Goal: Information Seeking & Learning: Check status

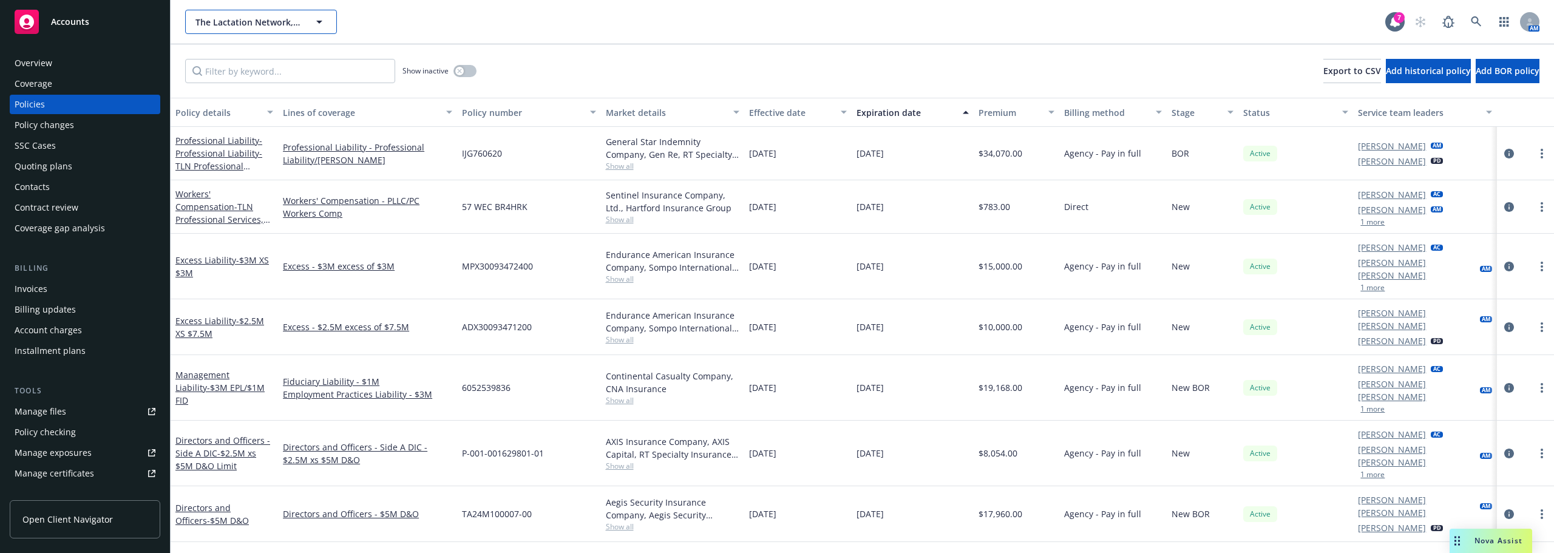
click at [299, 27] on span "The Lactation Network, LLC" at bounding box center [248, 22] width 105 height 13
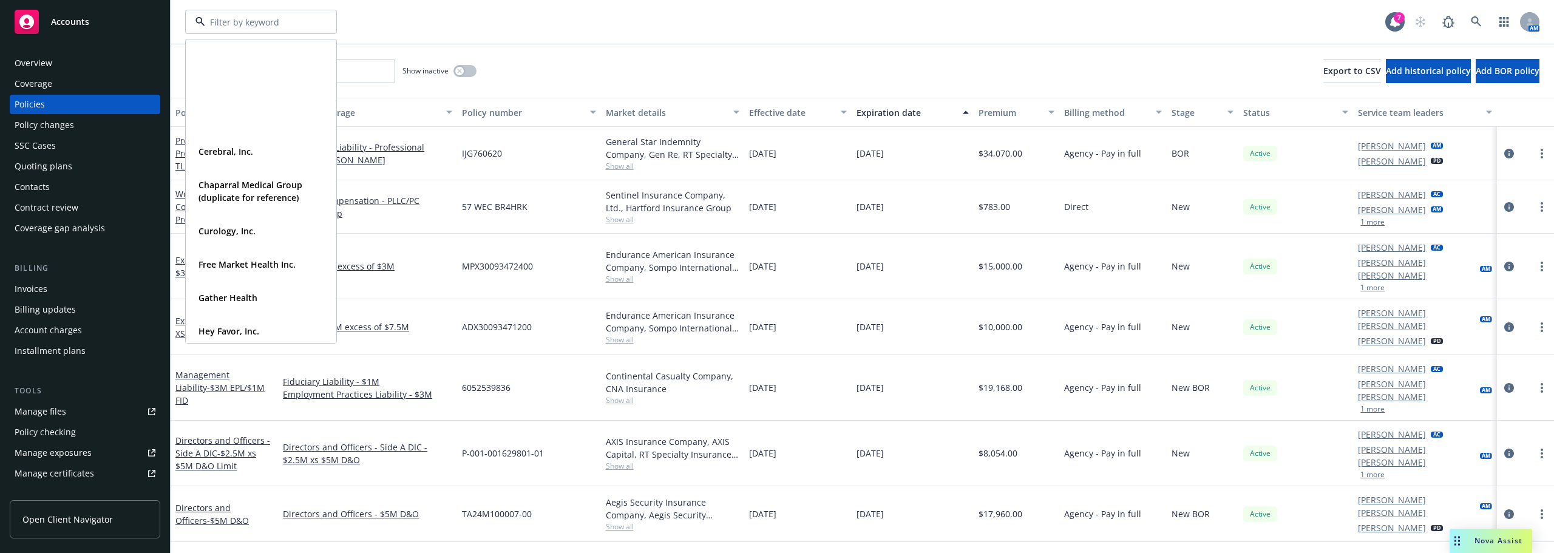
scroll to position [304, 0]
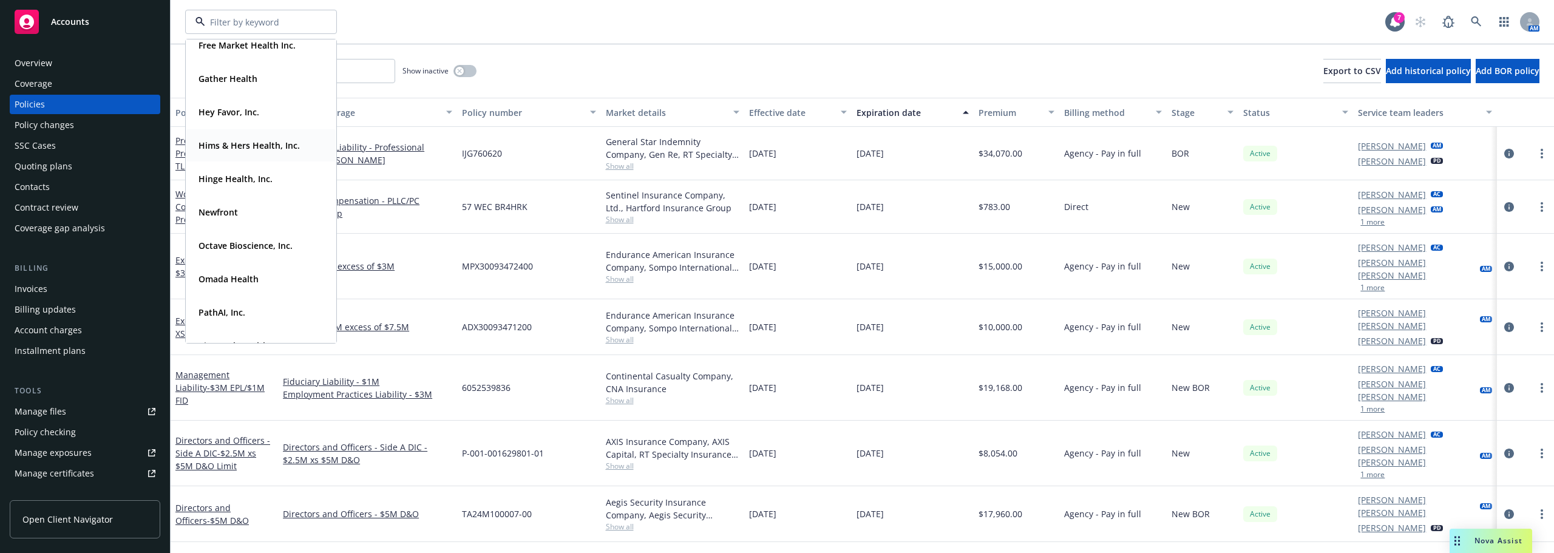
click at [261, 152] on div "Hims & Hers Health, Inc." at bounding box center [248, 146] width 109 height 18
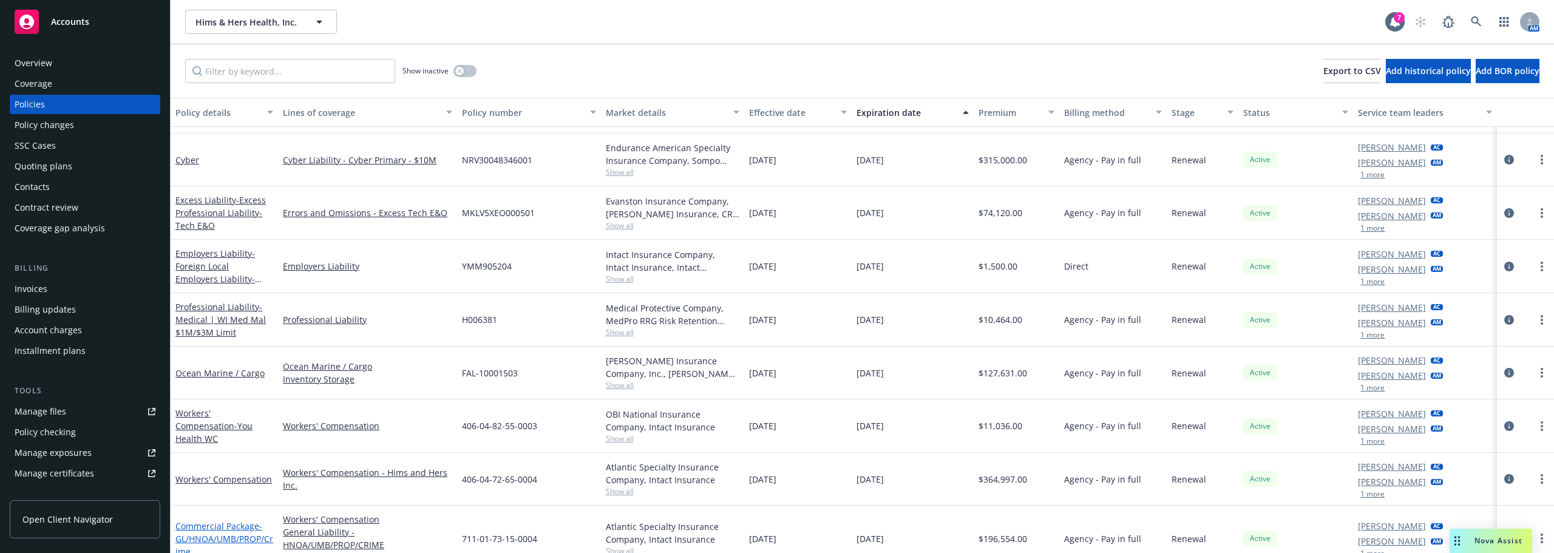
scroll to position [539, 0]
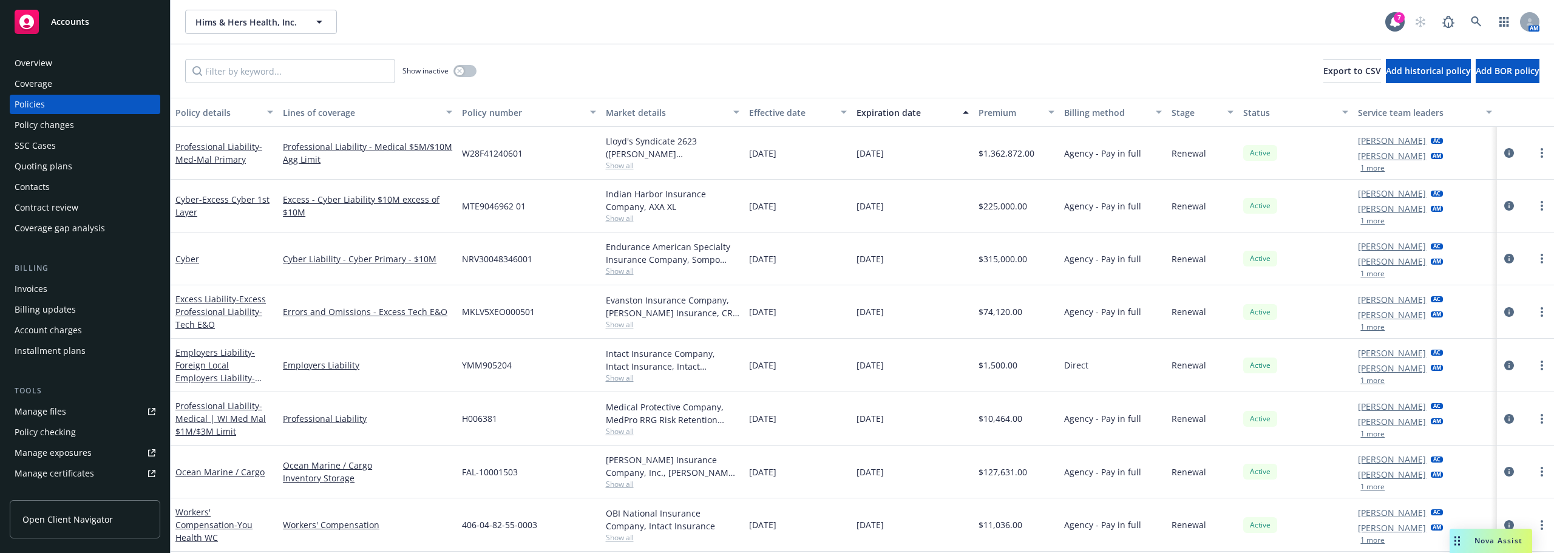
click at [489, 370] on span "YMM905204" at bounding box center [487, 365] width 50 height 13
click at [505, 367] on span "YMM905204" at bounding box center [487, 365] width 50 height 13
drag, startPoint x: 511, startPoint y: 367, endPoint x: 467, endPoint y: 371, distance: 44.5
click at [467, 371] on div "YMM905204" at bounding box center [528, 365] width 143 height 53
click at [467, 365] on span "YMM905204" at bounding box center [487, 365] width 50 height 13
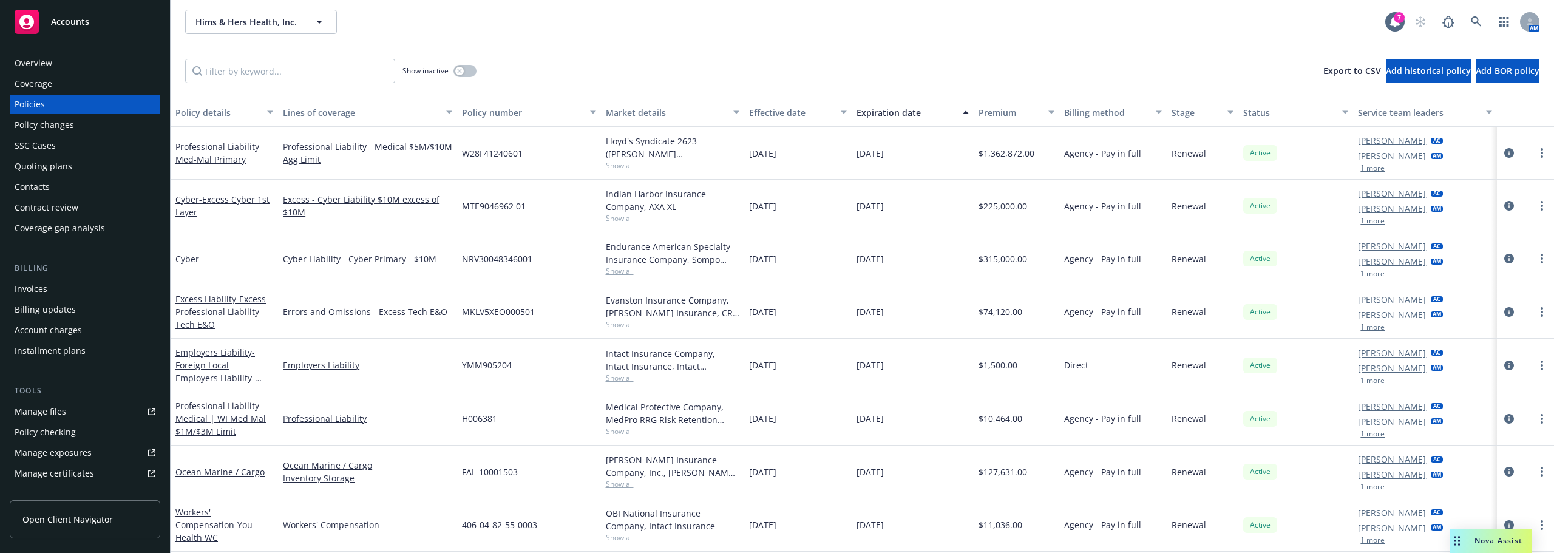
click at [451, 369] on div "Employers Liability" at bounding box center [367, 365] width 179 height 53
click at [500, 362] on span "YMM905204" at bounding box center [487, 365] width 50 height 13
drag, startPoint x: 505, startPoint y: 364, endPoint x: 446, endPoint y: 370, distance: 59.1
click at [446, 370] on div "Employers Liability - Foreign Local Employers Liability-UK EL Employers Liabili…" at bounding box center [863, 365] width 1384 height 53
click at [488, 365] on span "YMM905204" at bounding box center [487, 365] width 50 height 13
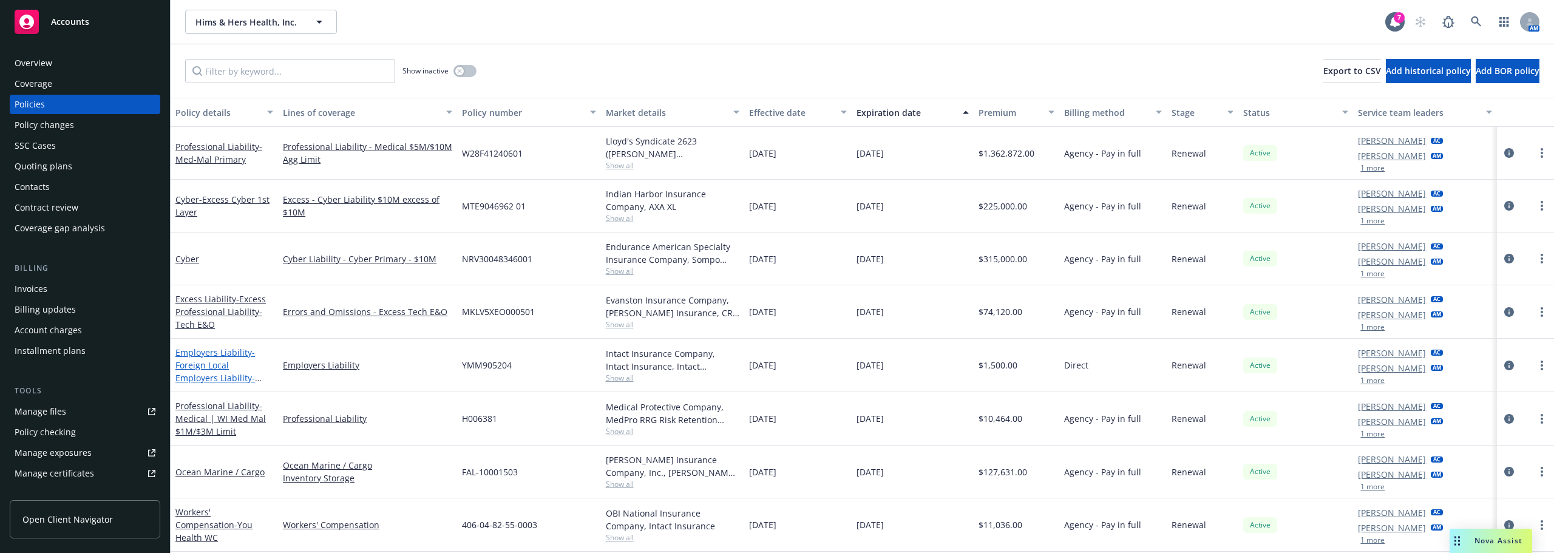
click at [191, 370] on span "- Foreign Local Employers Liability-UK EL" at bounding box center [223, 372] width 97 height 50
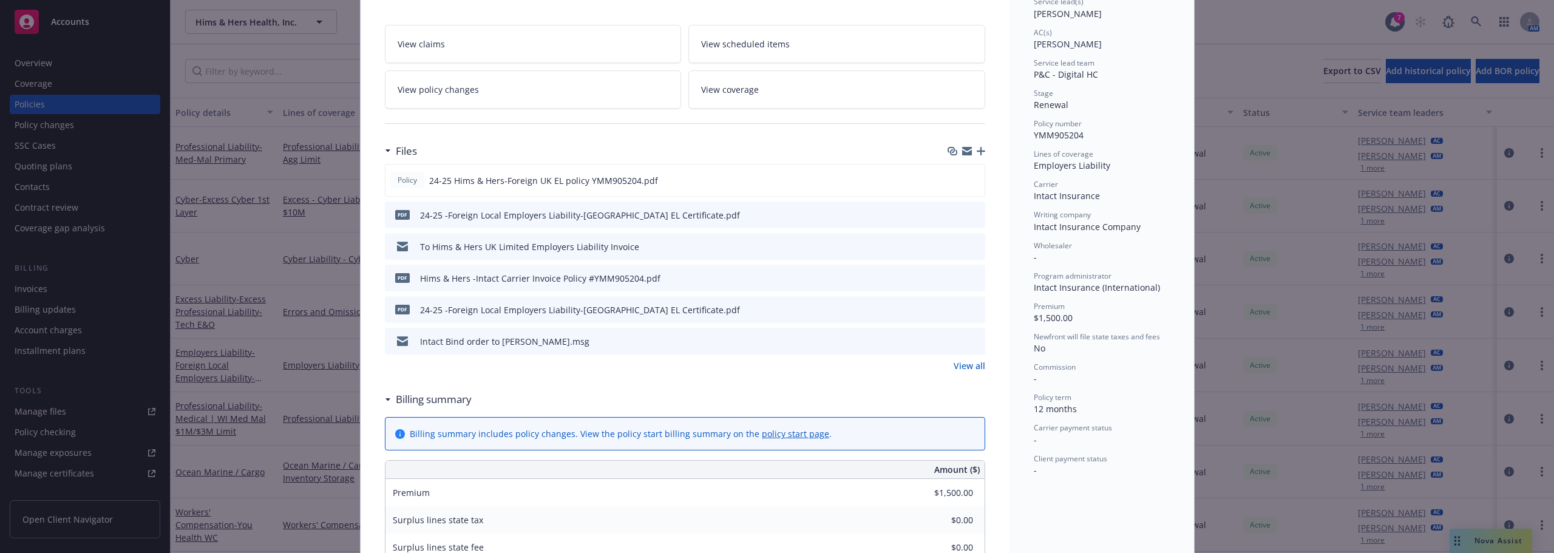
scroll to position [243, 0]
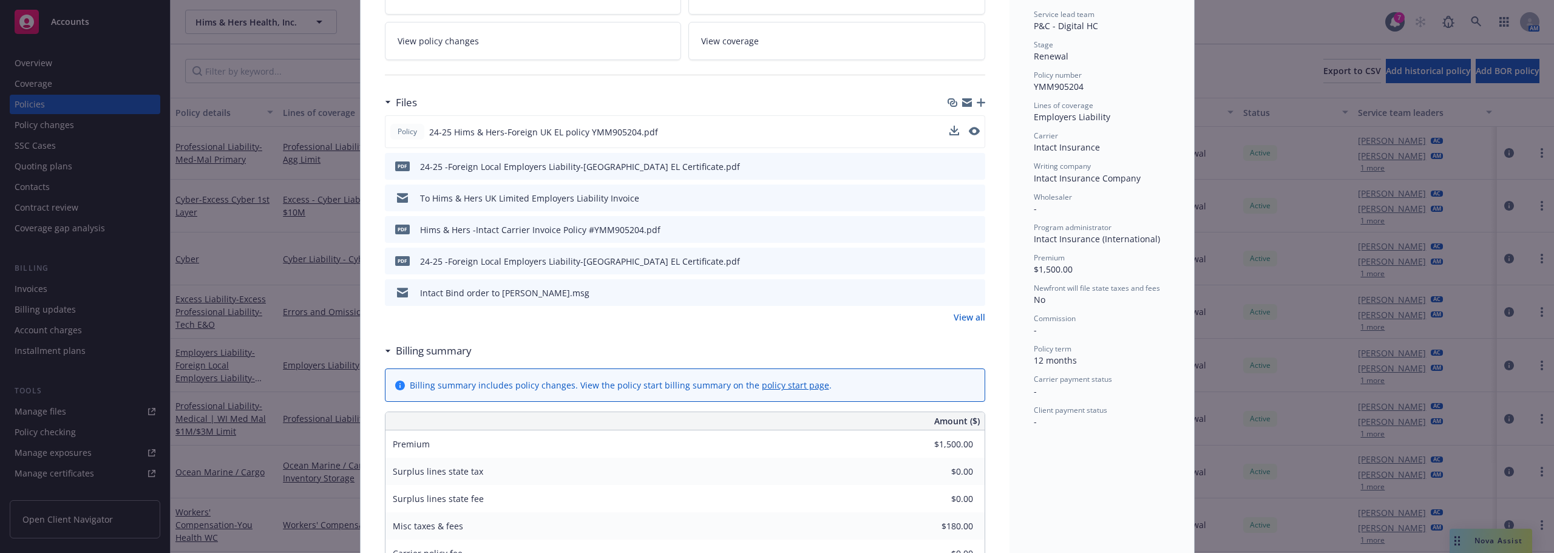
click at [974, 135] on button at bounding box center [974, 132] width 11 height 13
click at [970, 131] on icon "preview file" at bounding box center [973, 131] width 11 height 9
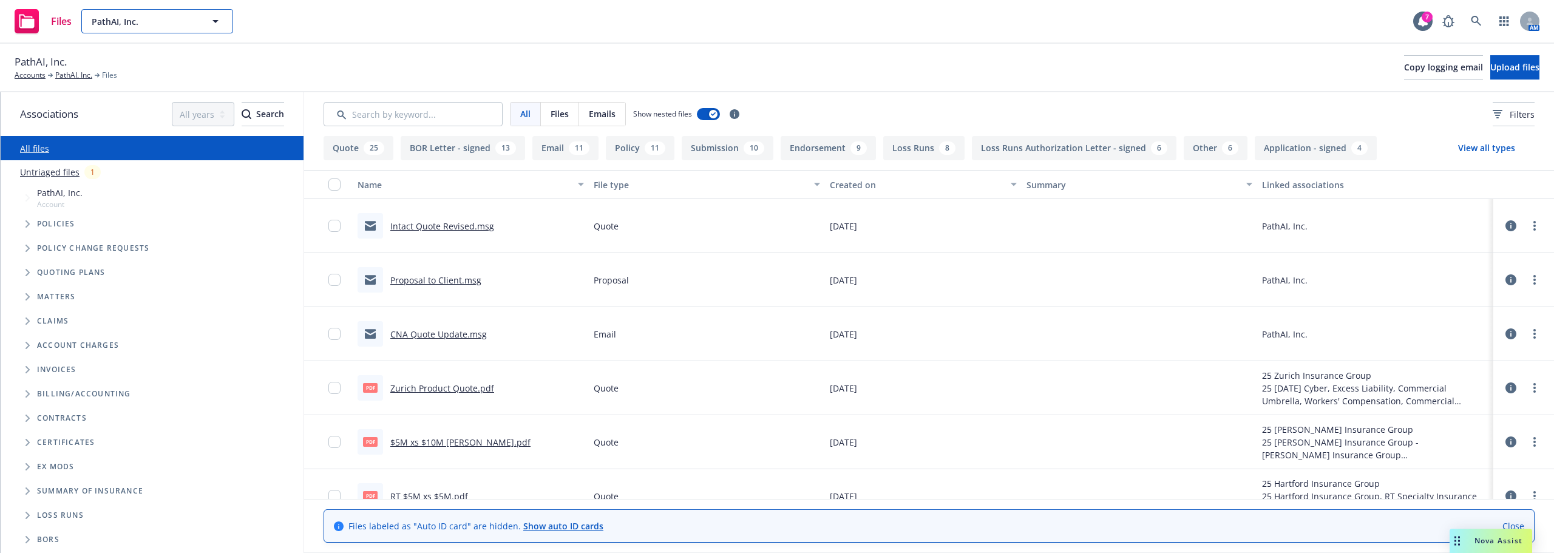
click at [169, 17] on span "PathAI, Inc." at bounding box center [144, 21] width 105 height 13
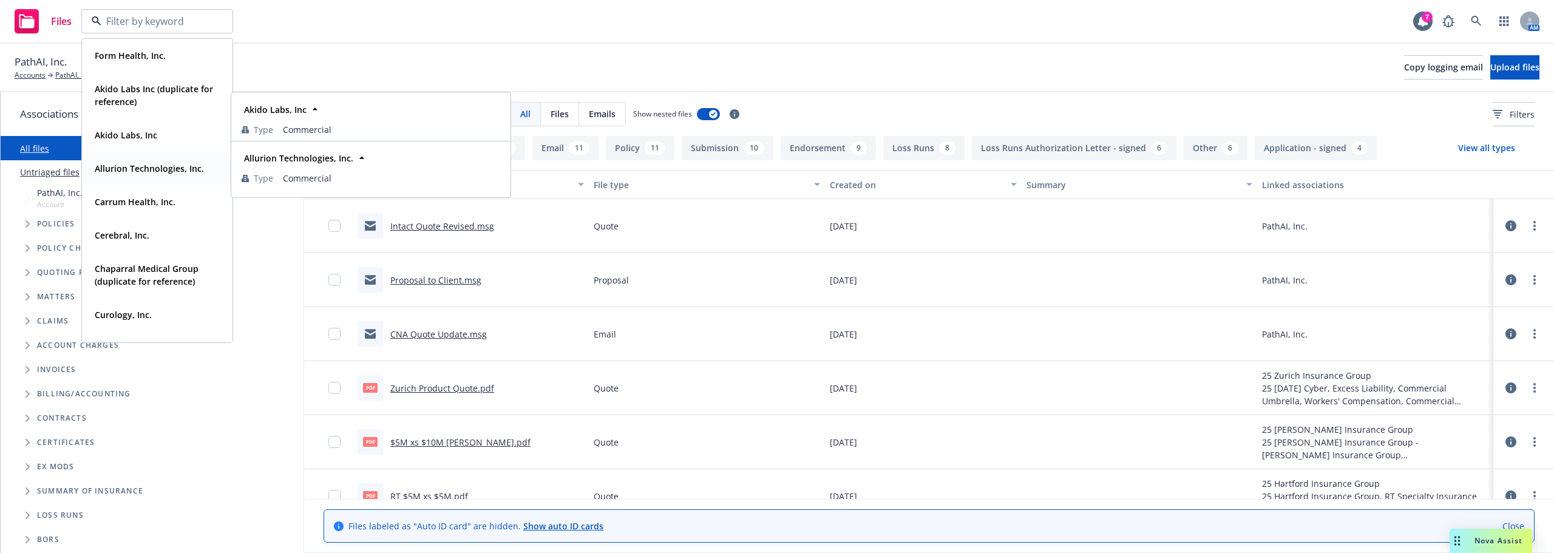
click at [135, 183] on div "Allurion Technologies, Inc. Type Commercial" at bounding box center [157, 168] width 149 height 32
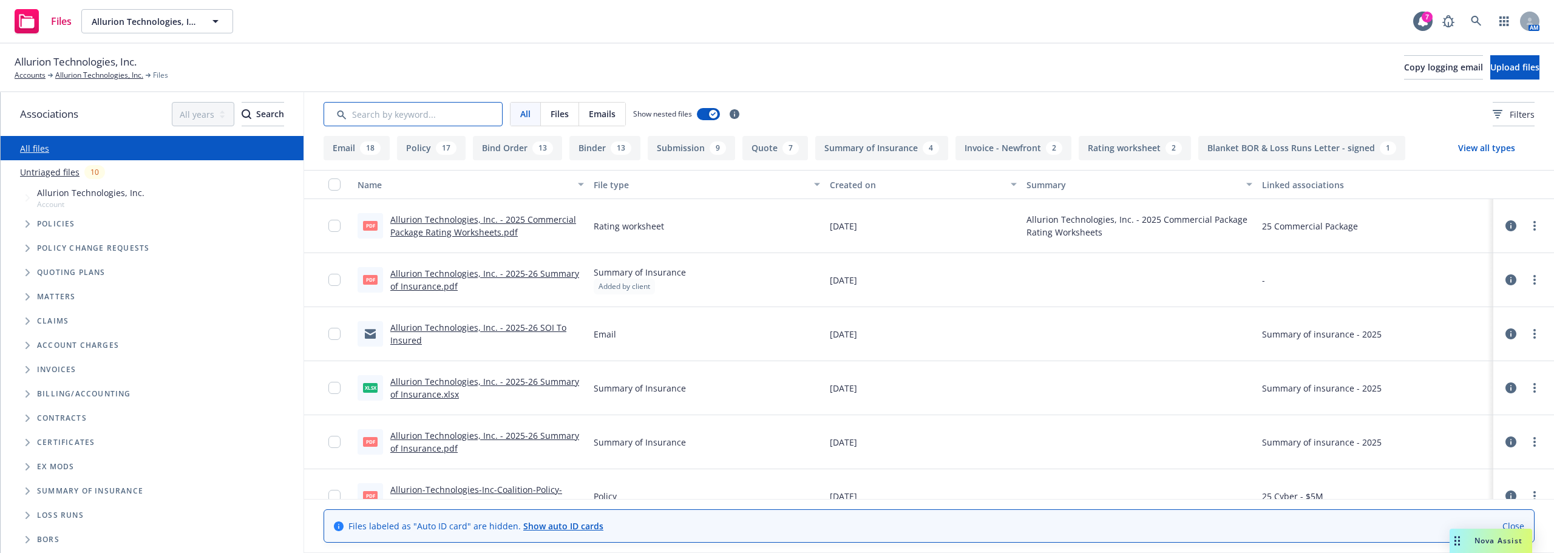
click at [395, 120] on input "Search by keyword..." at bounding box center [413, 114] width 179 height 24
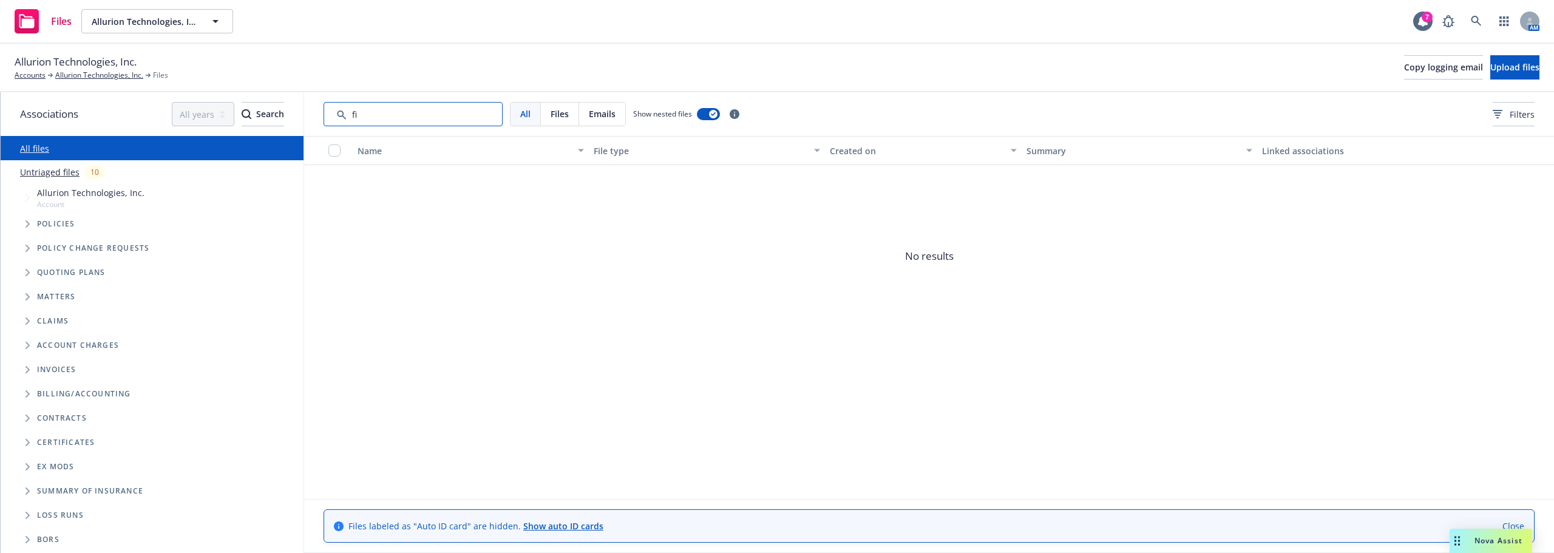
type input "f"
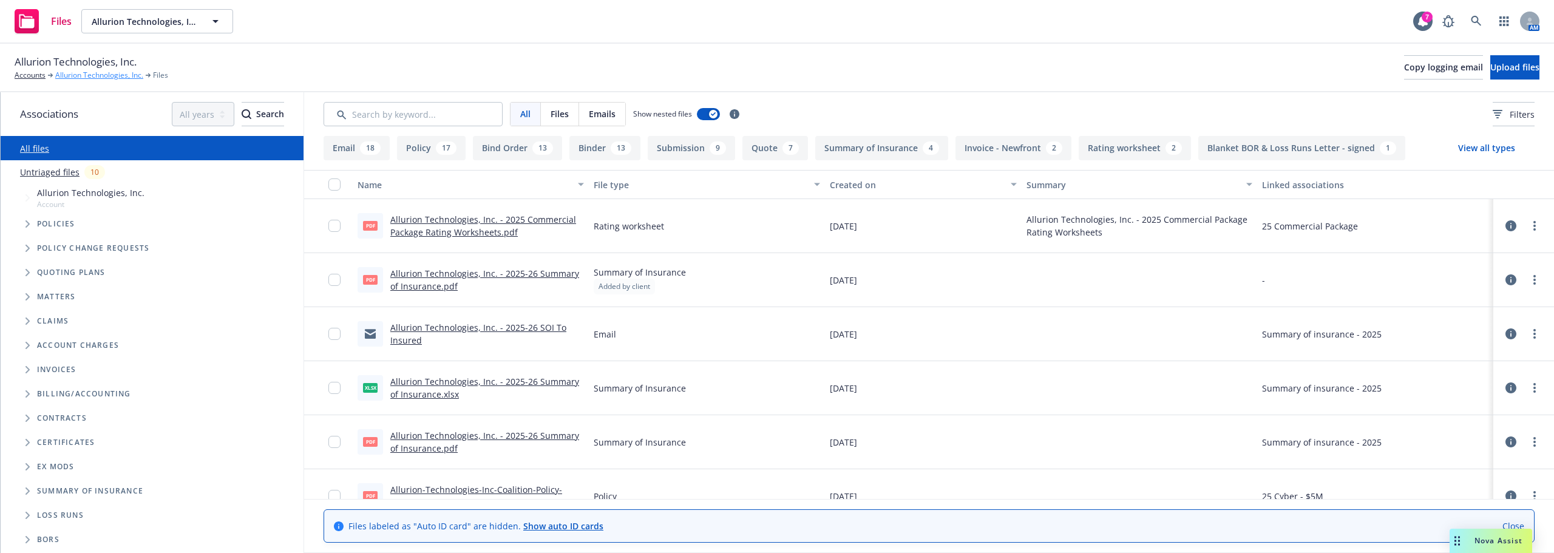
click at [131, 70] on link "Allurion Technologies, Inc." at bounding box center [99, 75] width 88 height 11
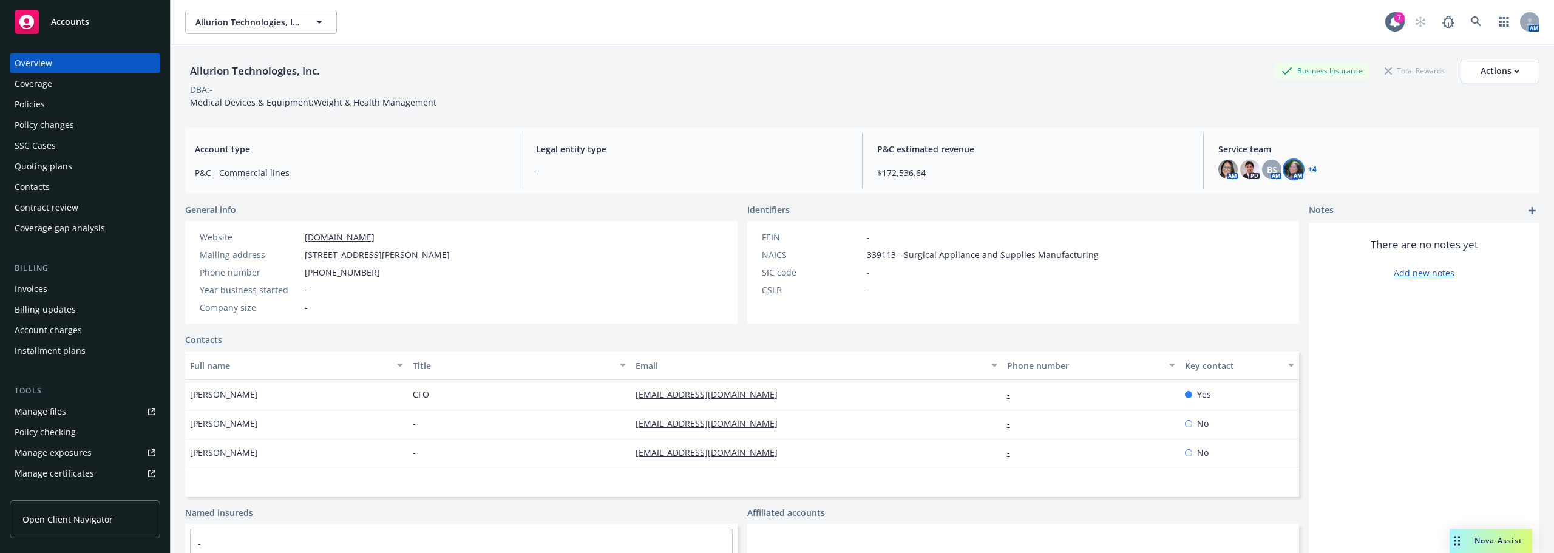
click at [1284, 172] on img at bounding box center [1293, 169] width 19 height 19
click at [1267, 166] on span "BS" at bounding box center [1272, 169] width 10 height 13
click at [1289, 169] on img at bounding box center [1293, 169] width 19 height 19
drag, startPoint x: 1279, startPoint y: 203, endPoint x: 1285, endPoint y: 195, distance: 10.8
click at [1279, 203] on icon "close" at bounding box center [1279, 201] width 7 height 7
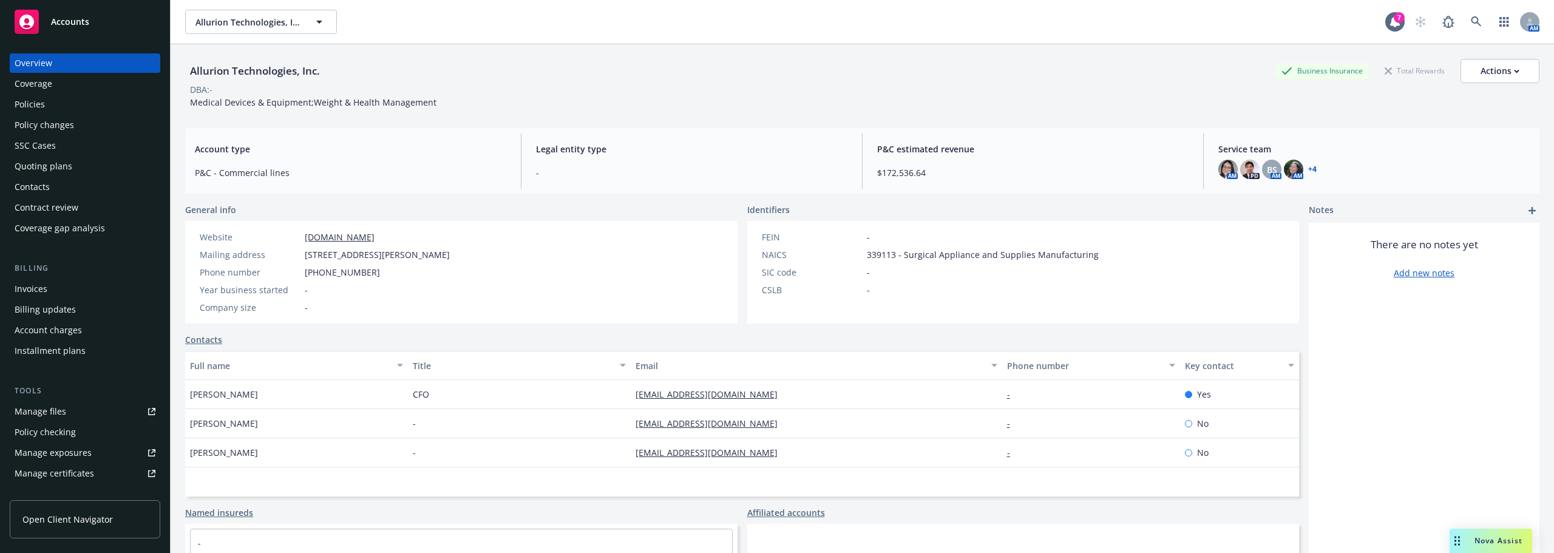
click at [1308, 166] on link "+ 4" at bounding box center [1312, 169] width 9 height 7
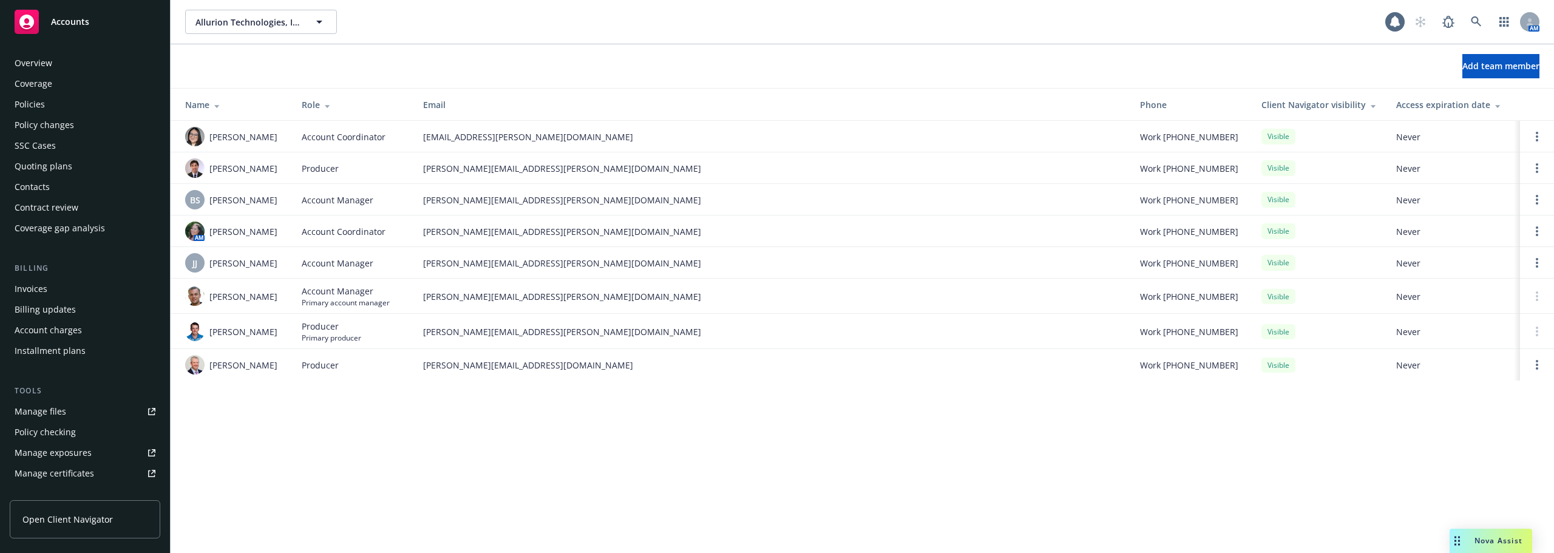
scroll to position [279, 0]
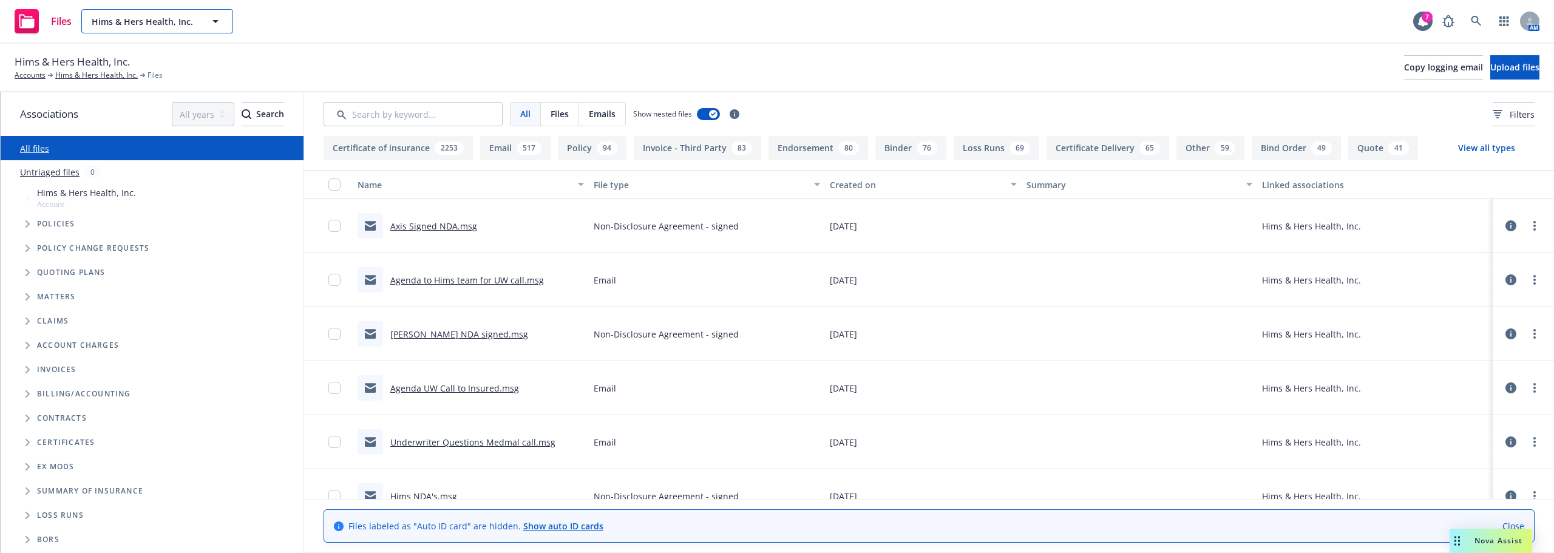
click at [169, 30] on button "Hims & Hers Health, Inc." at bounding box center [157, 21] width 152 height 24
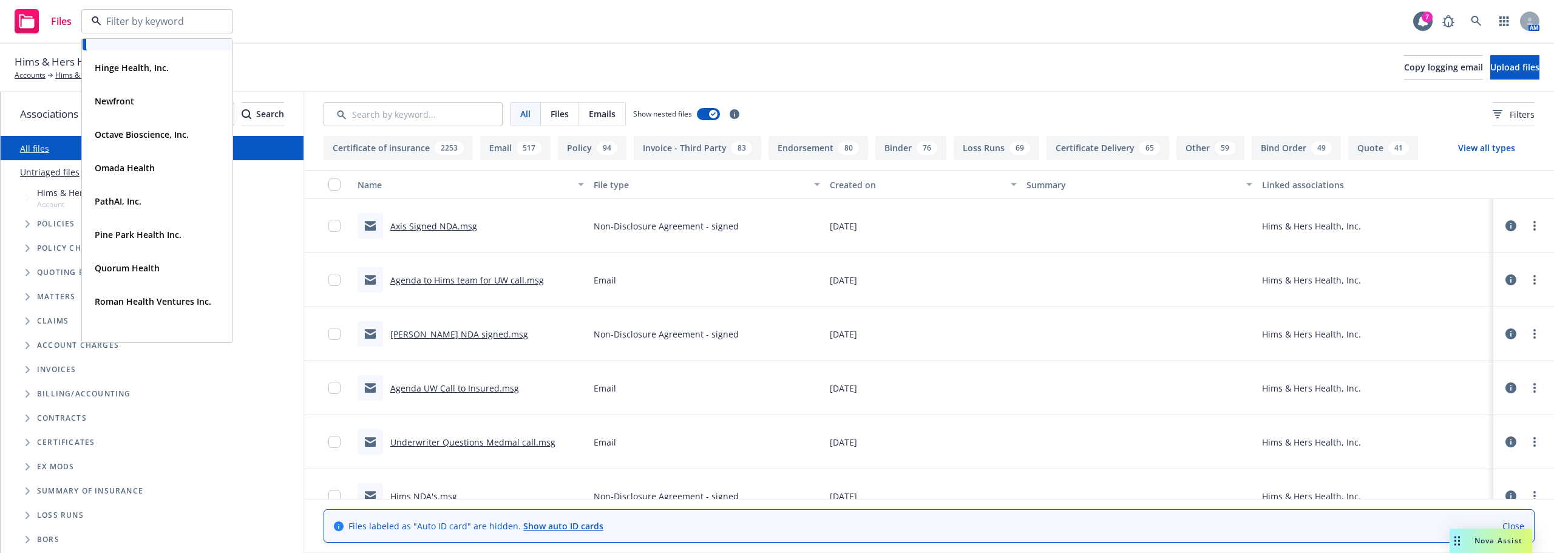
scroll to position [425, 0]
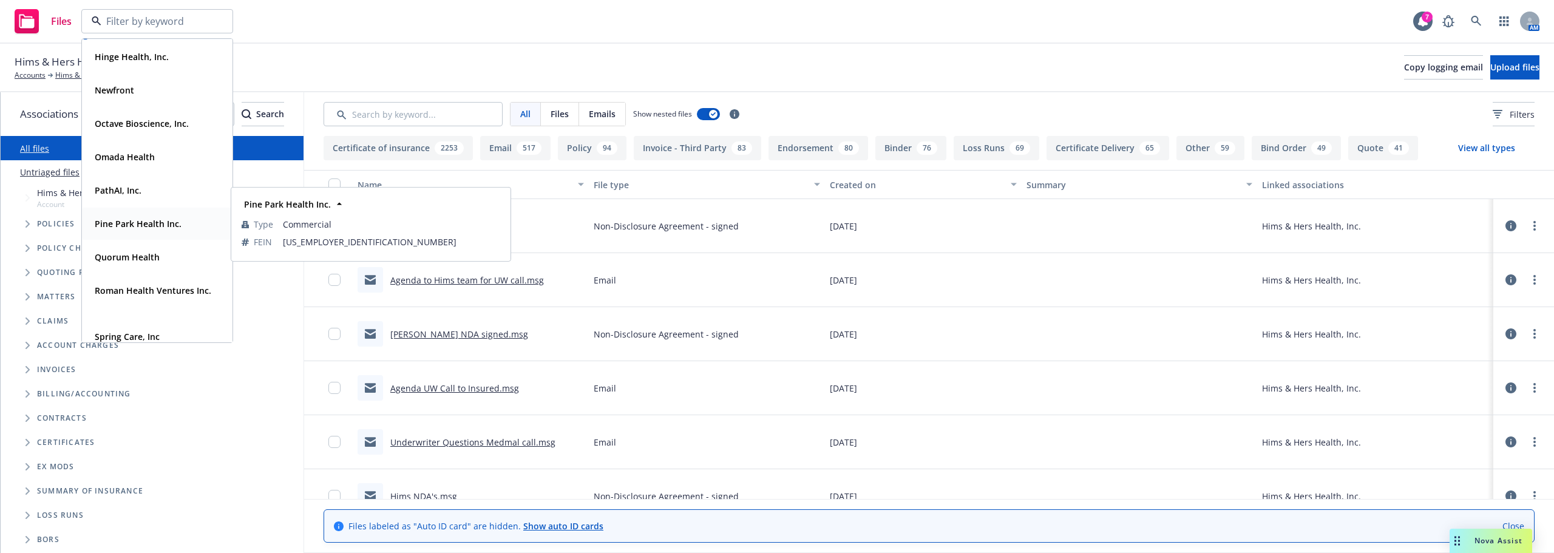
click at [149, 221] on strong "Pine Park Health Inc." at bounding box center [138, 224] width 87 height 12
